Goal: Navigation & Orientation: Find specific page/section

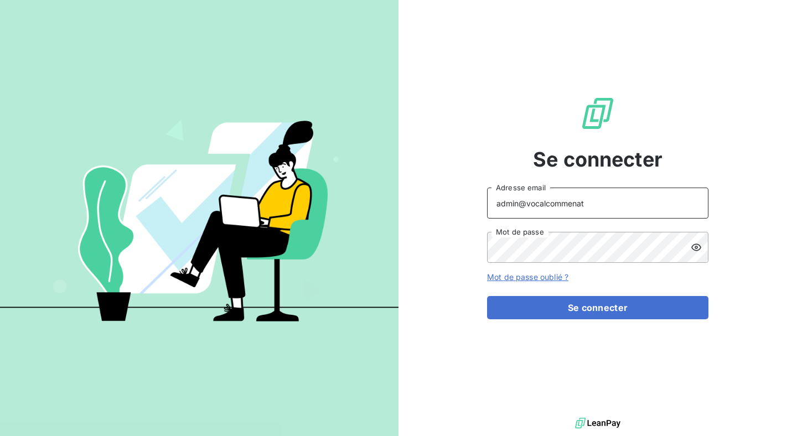
click at [535, 202] on input "admin@vocalcommenat" at bounding box center [597, 203] width 221 height 31
type input "[EMAIL_ADDRESS][DOMAIN_NAME]"
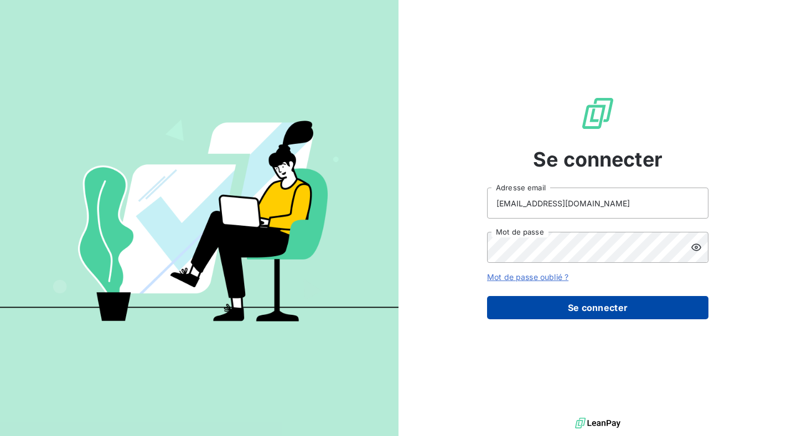
click at [540, 301] on button "Se connecter" at bounding box center [597, 307] width 221 height 23
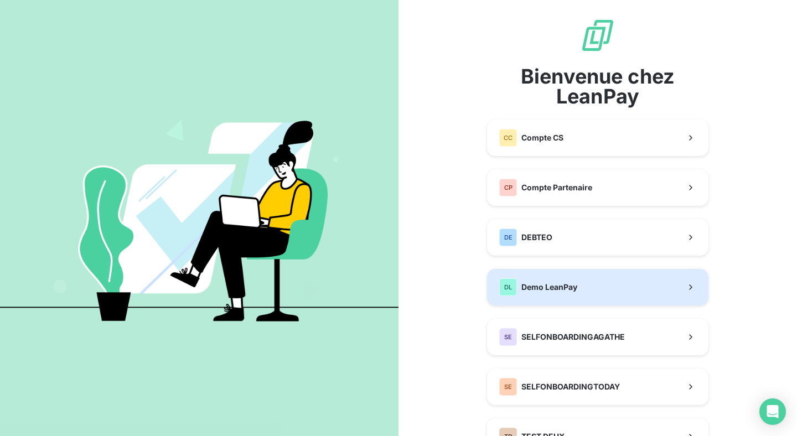
click at [540, 301] on button "DL Demo LeanPay" at bounding box center [597, 287] width 221 height 37
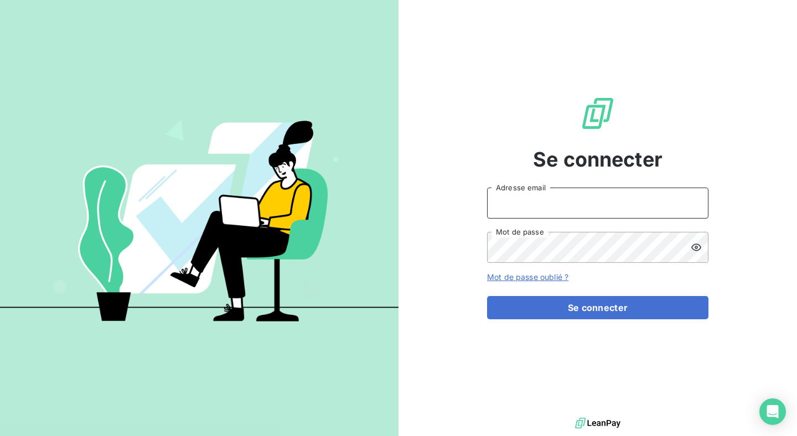
type input "[EMAIL_ADDRESS][DOMAIN_NAME]"
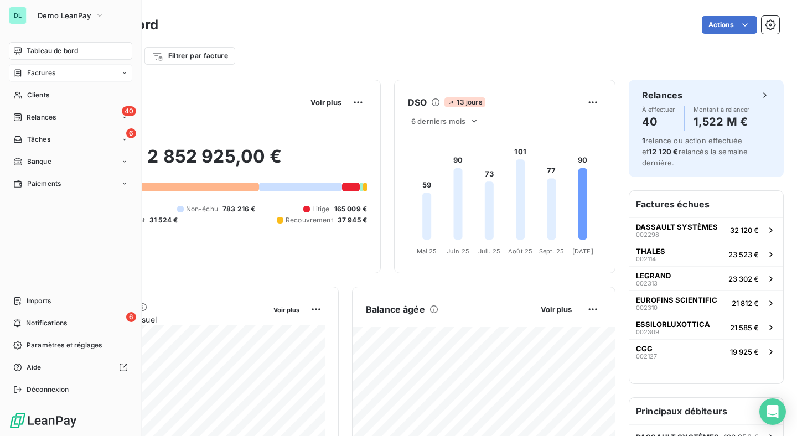
click at [76, 80] on div "Factures" at bounding box center [70, 73] width 123 height 18
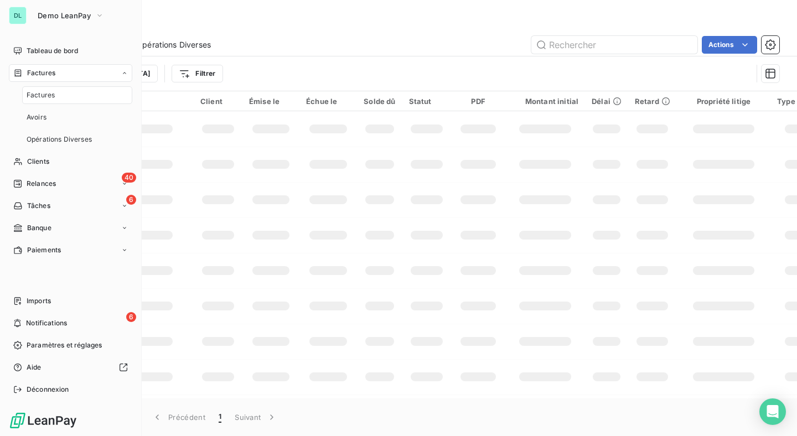
click at [76, 90] on div "Factures" at bounding box center [77, 95] width 110 height 18
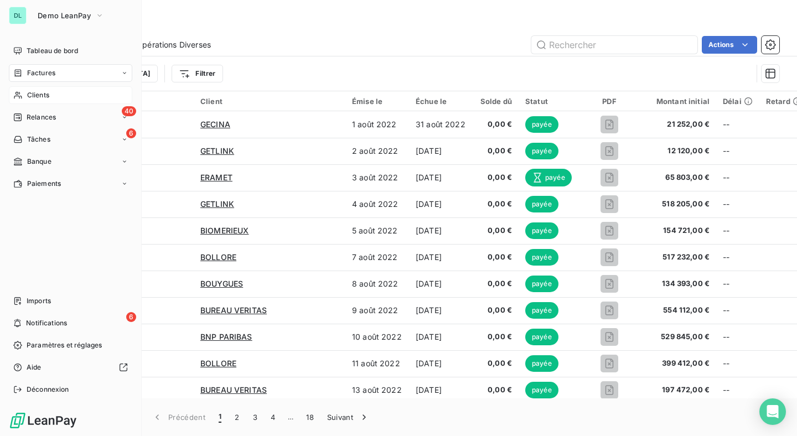
click at [43, 95] on span "Clients" at bounding box center [38, 95] width 22 height 10
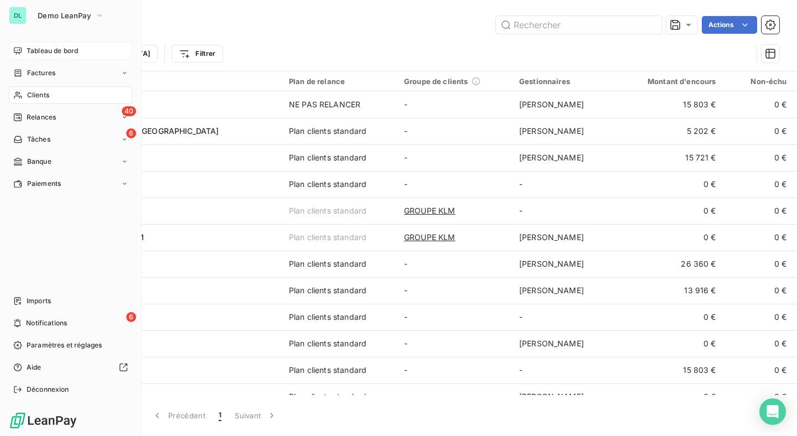
click at [29, 50] on span "Tableau de bord" at bounding box center [52, 51] width 51 height 10
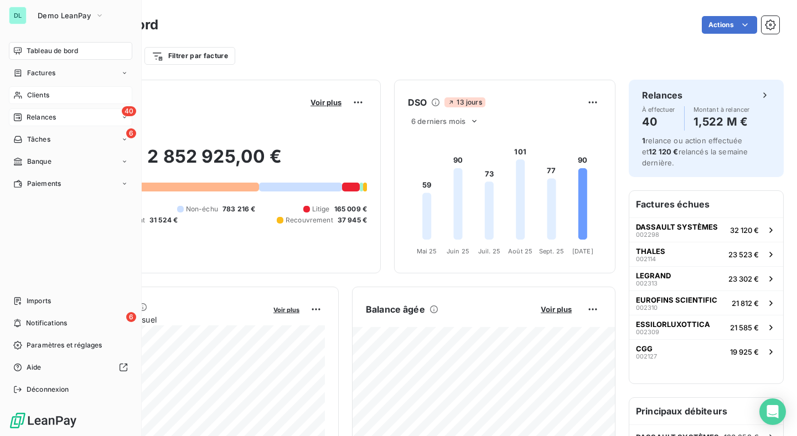
click at [43, 125] on div "40 Relances" at bounding box center [70, 117] width 123 height 18
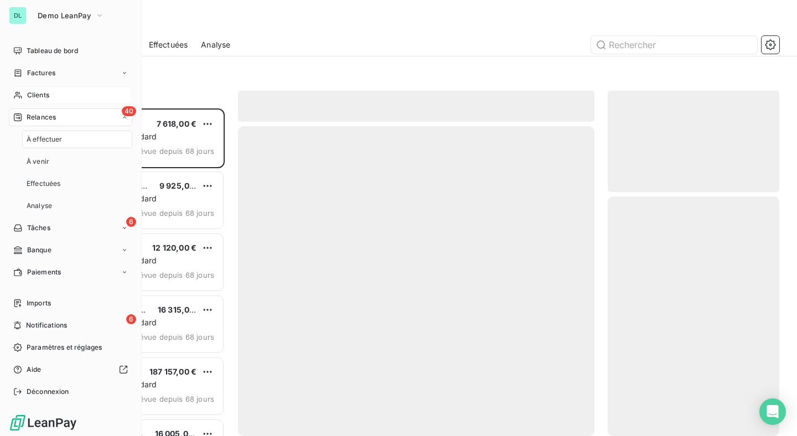
scroll to position [328, 172]
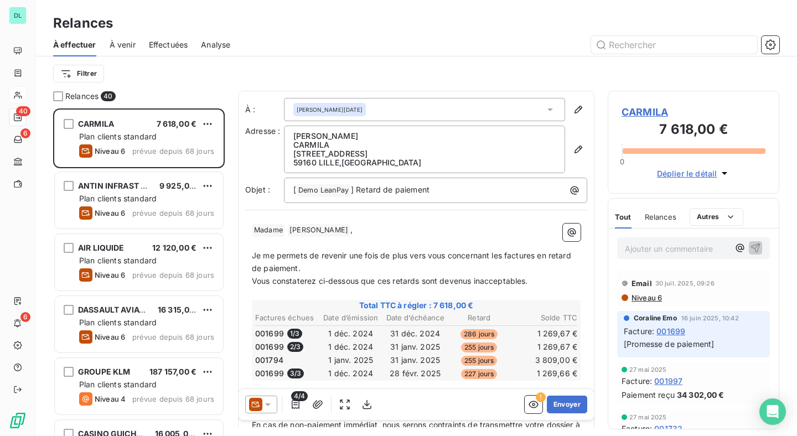
click at [172, 38] on div "Effectuées" at bounding box center [168, 44] width 39 height 23
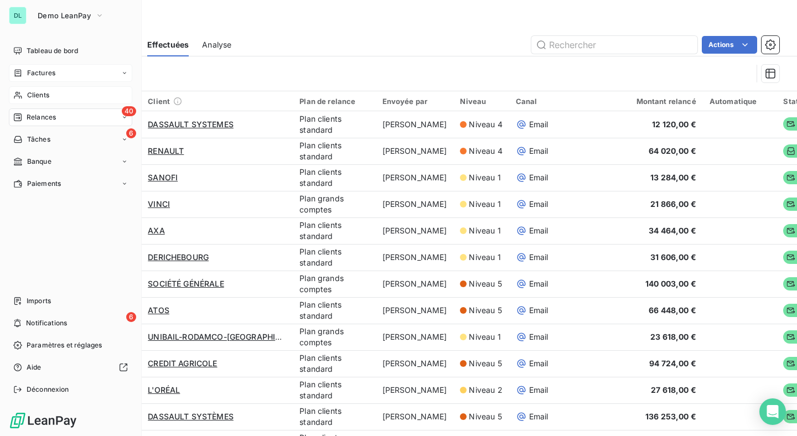
click at [33, 70] on span "Factures" at bounding box center [41, 73] width 28 height 10
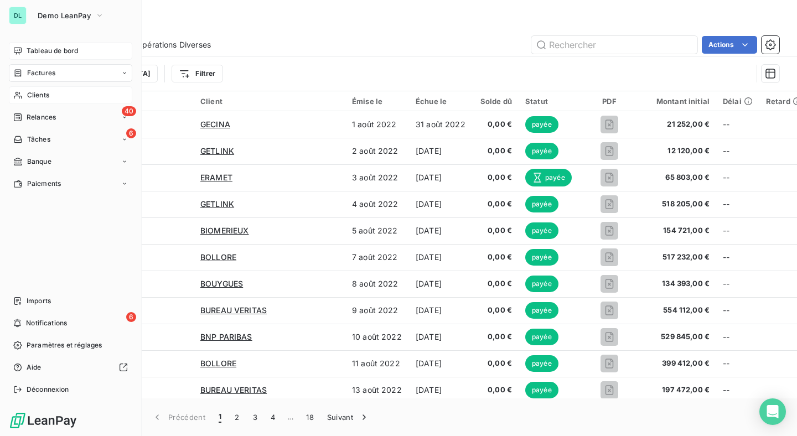
click at [36, 55] on span "Tableau de bord" at bounding box center [52, 51] width 51 height 10
